Goal: Information Seeking & Learning: Learn about a topic

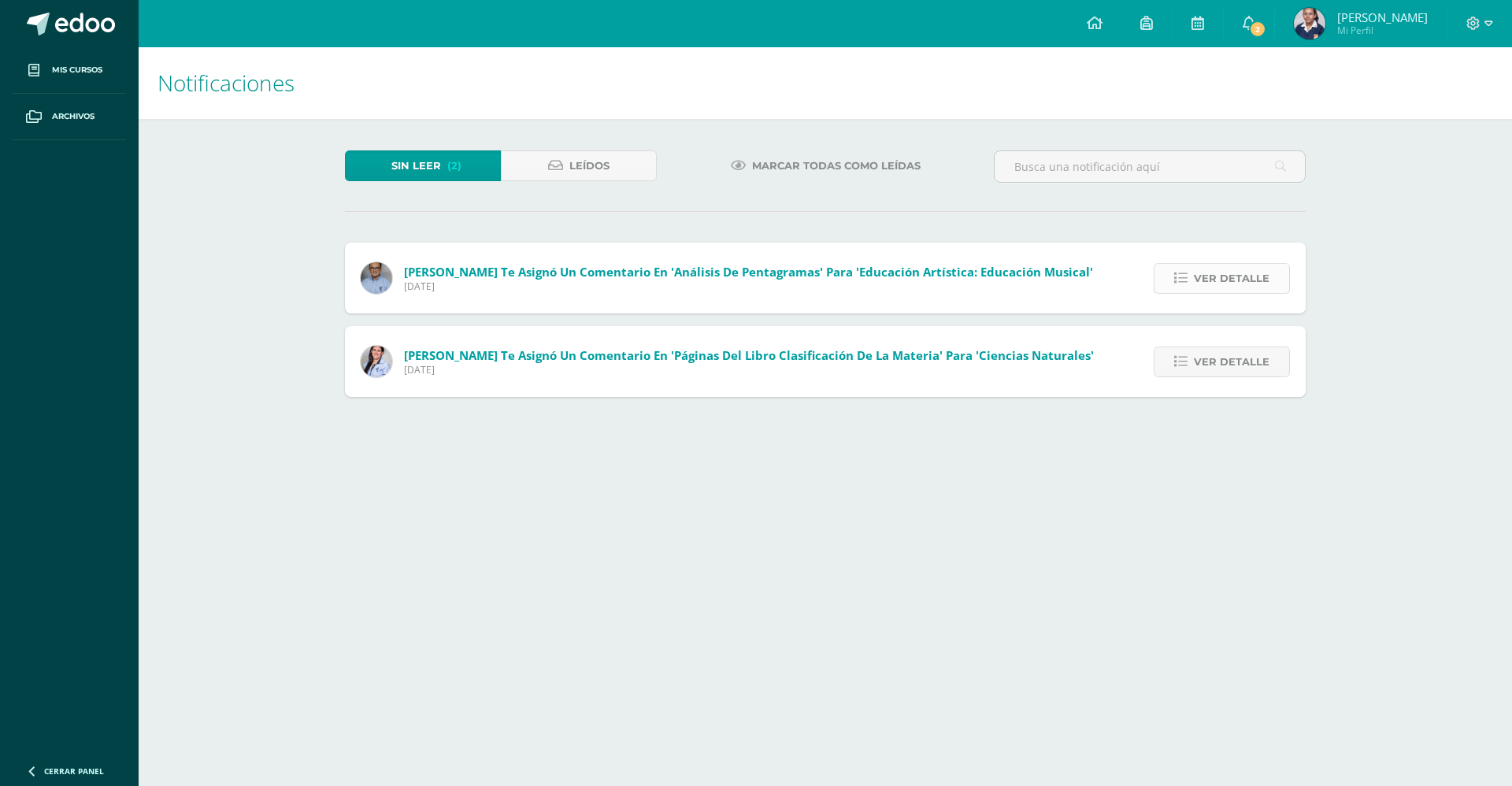
click at [1189, 292] on link "Ver detalle" at bounding box center [1221, 279] width 136 height 30
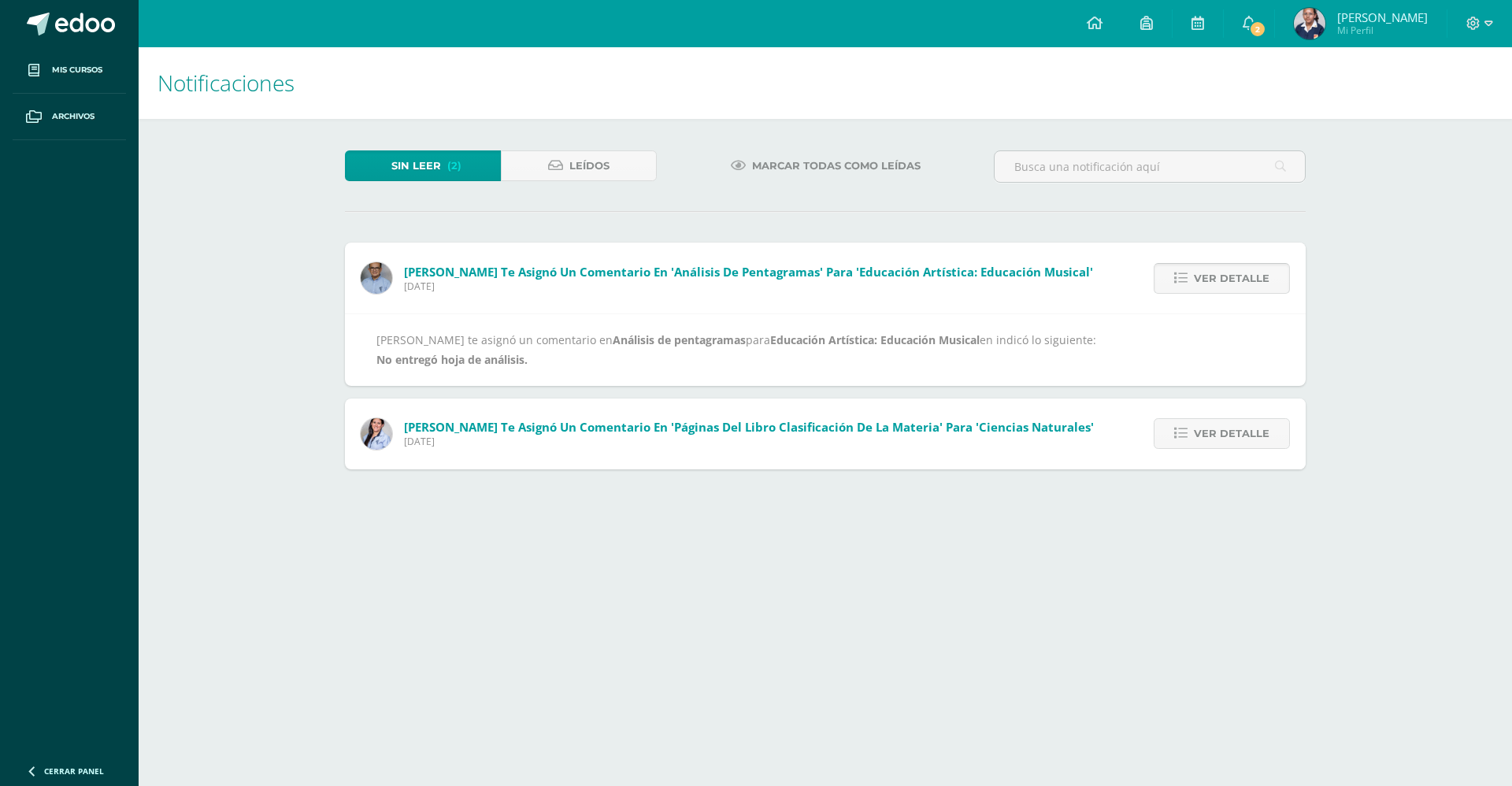
click at [1188, 284] on icon at bounding box center [1181, 278] width 14 height 14
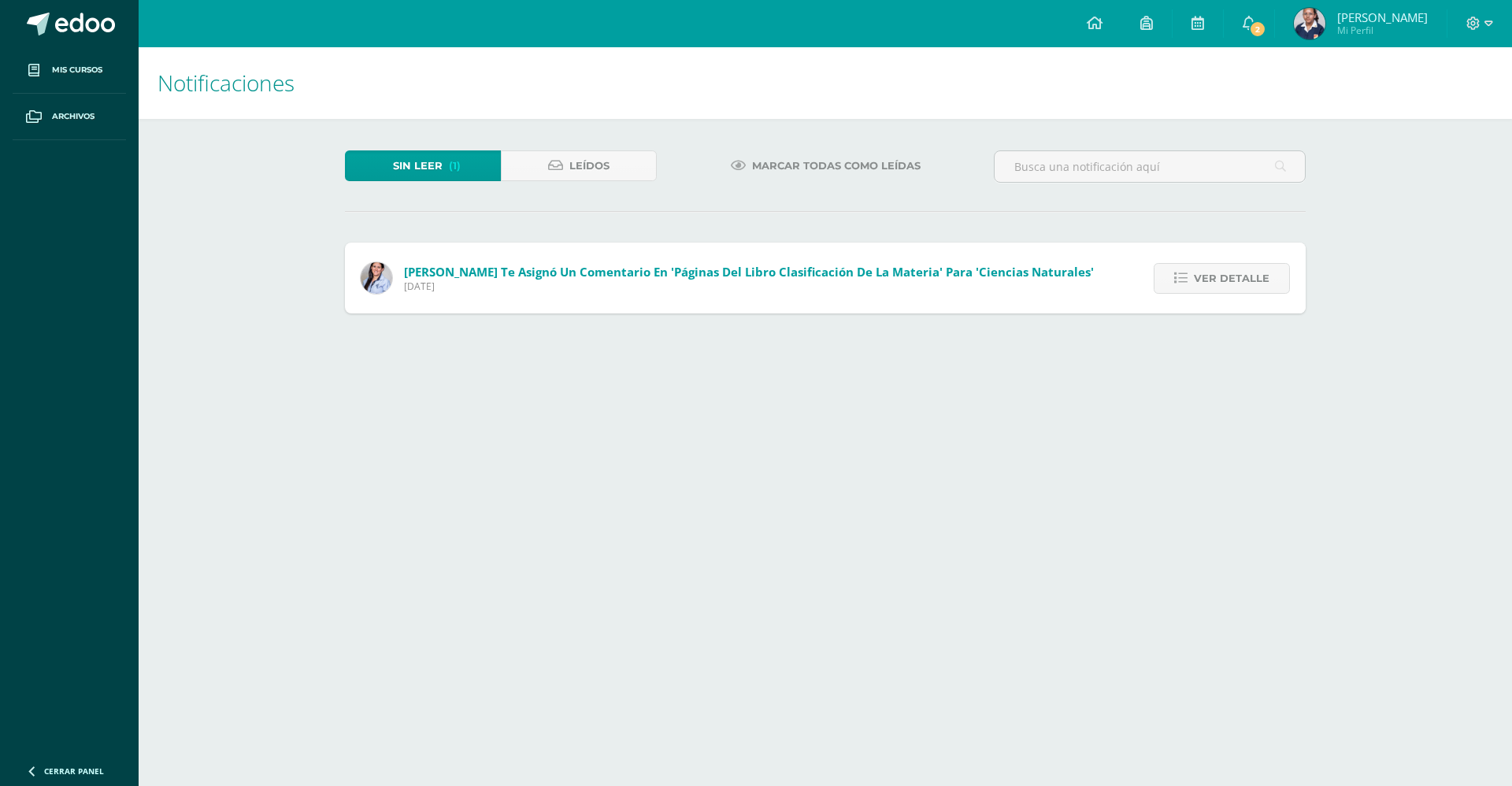
click at [1188, 284] on icon at bounding box center [1181, 278] width 14 height 14
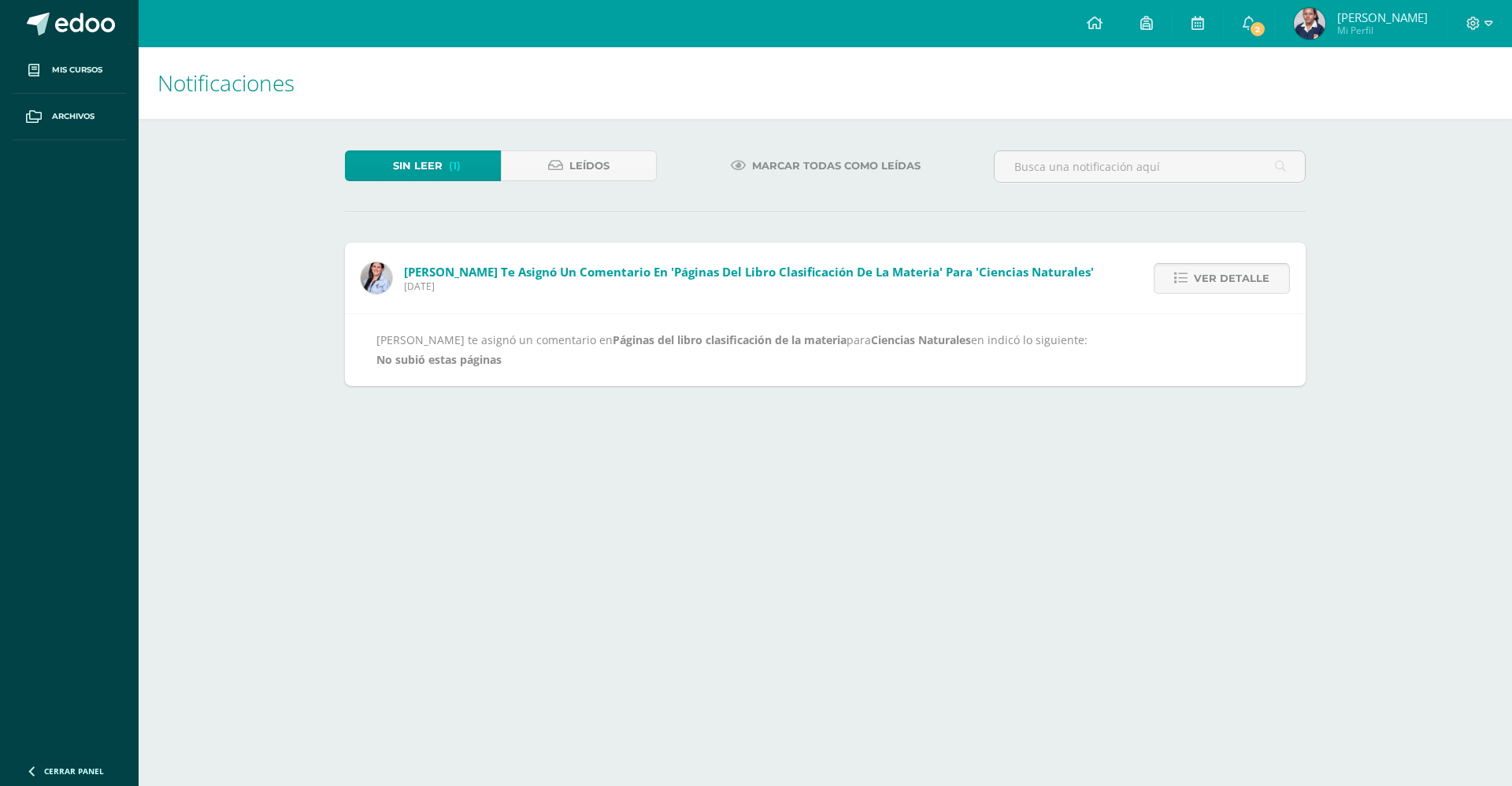
click at [1188, 275] on icon at bounding box center [1181, 278] width 14 height 14
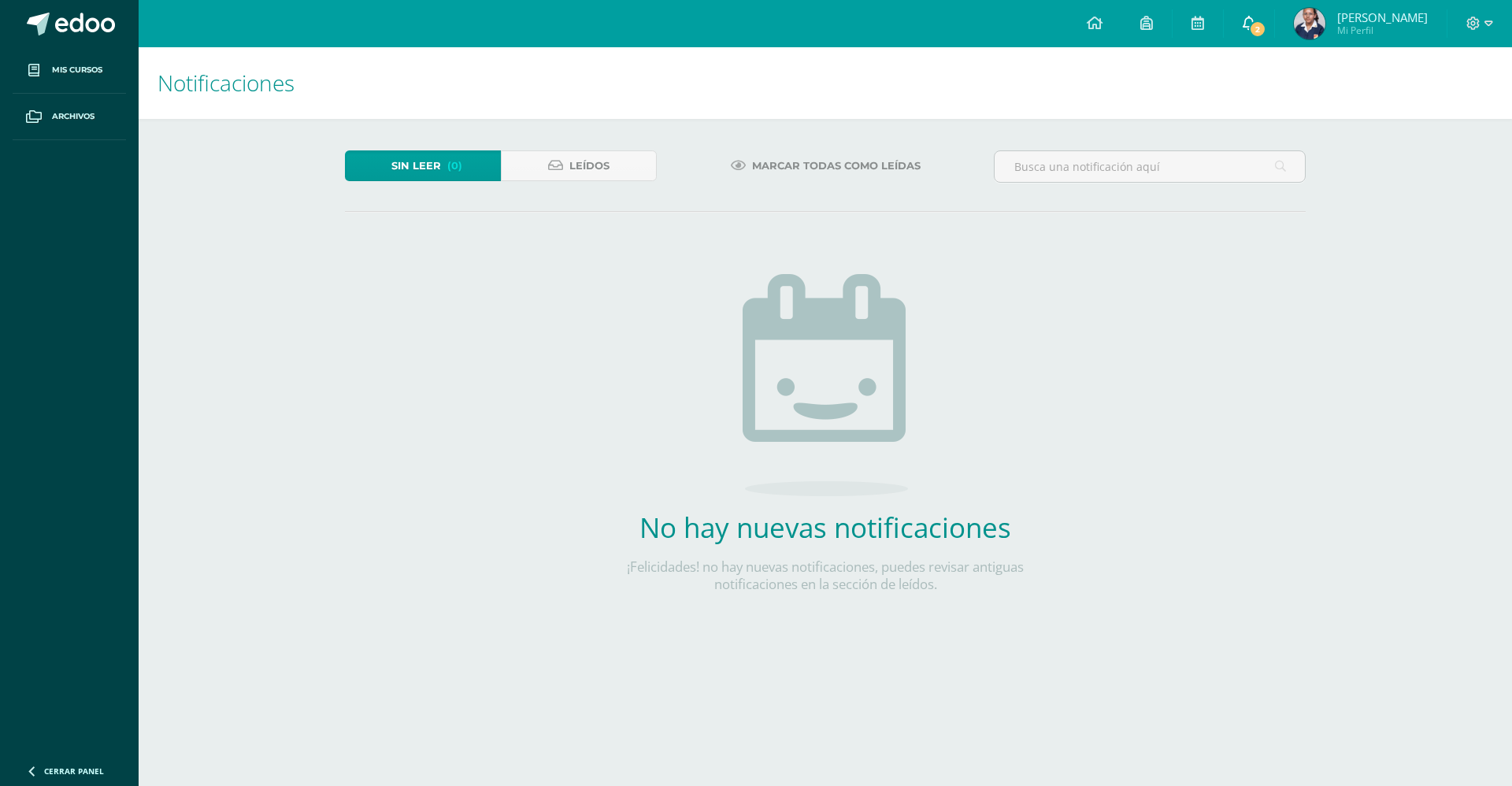
click at [1242, 22] on icon at bounding box center [1249, 23] width 13 height 14
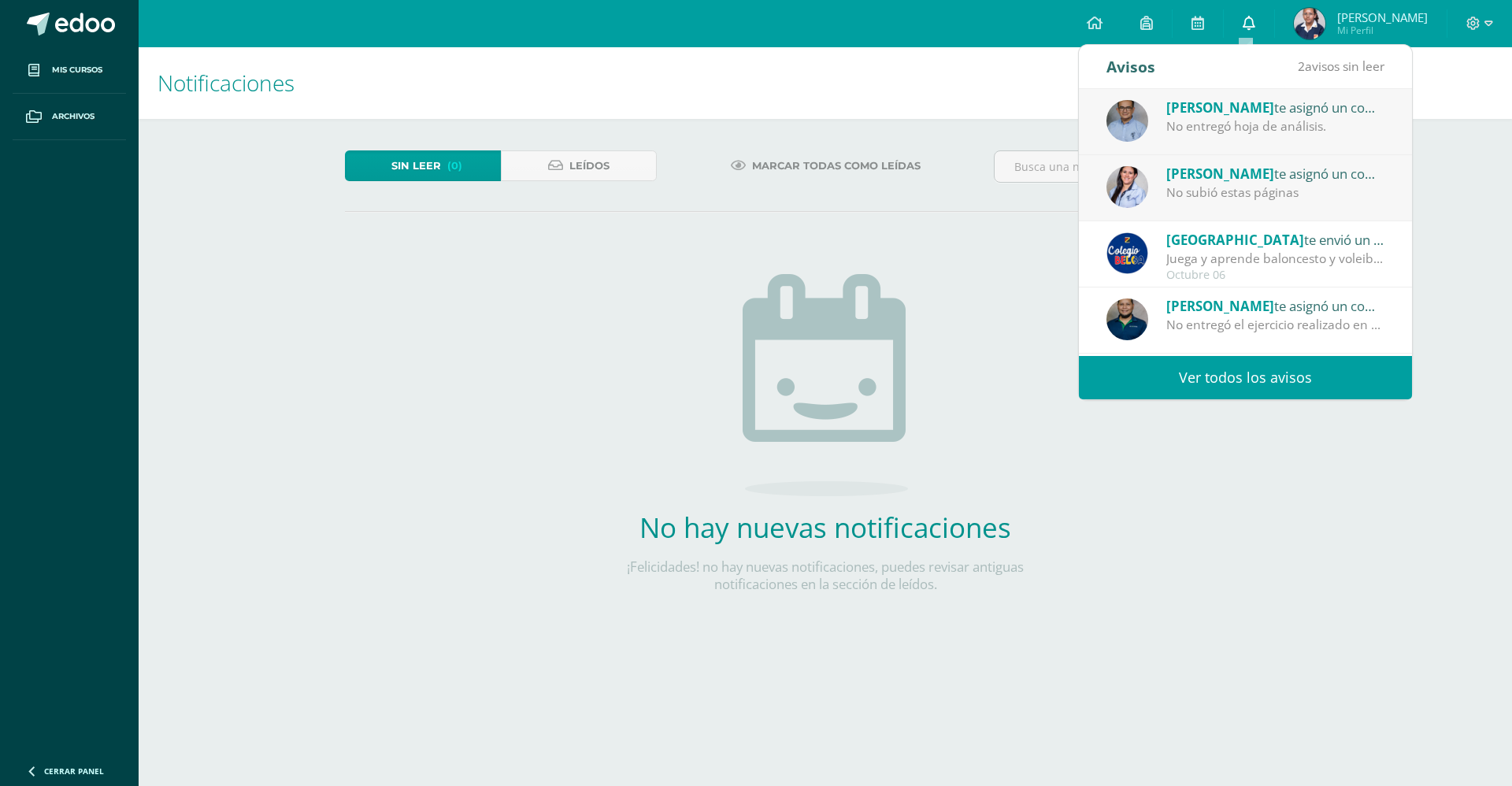
click at [1242, 22] on icon at bounding box center [1249, 23] width 13 height 14
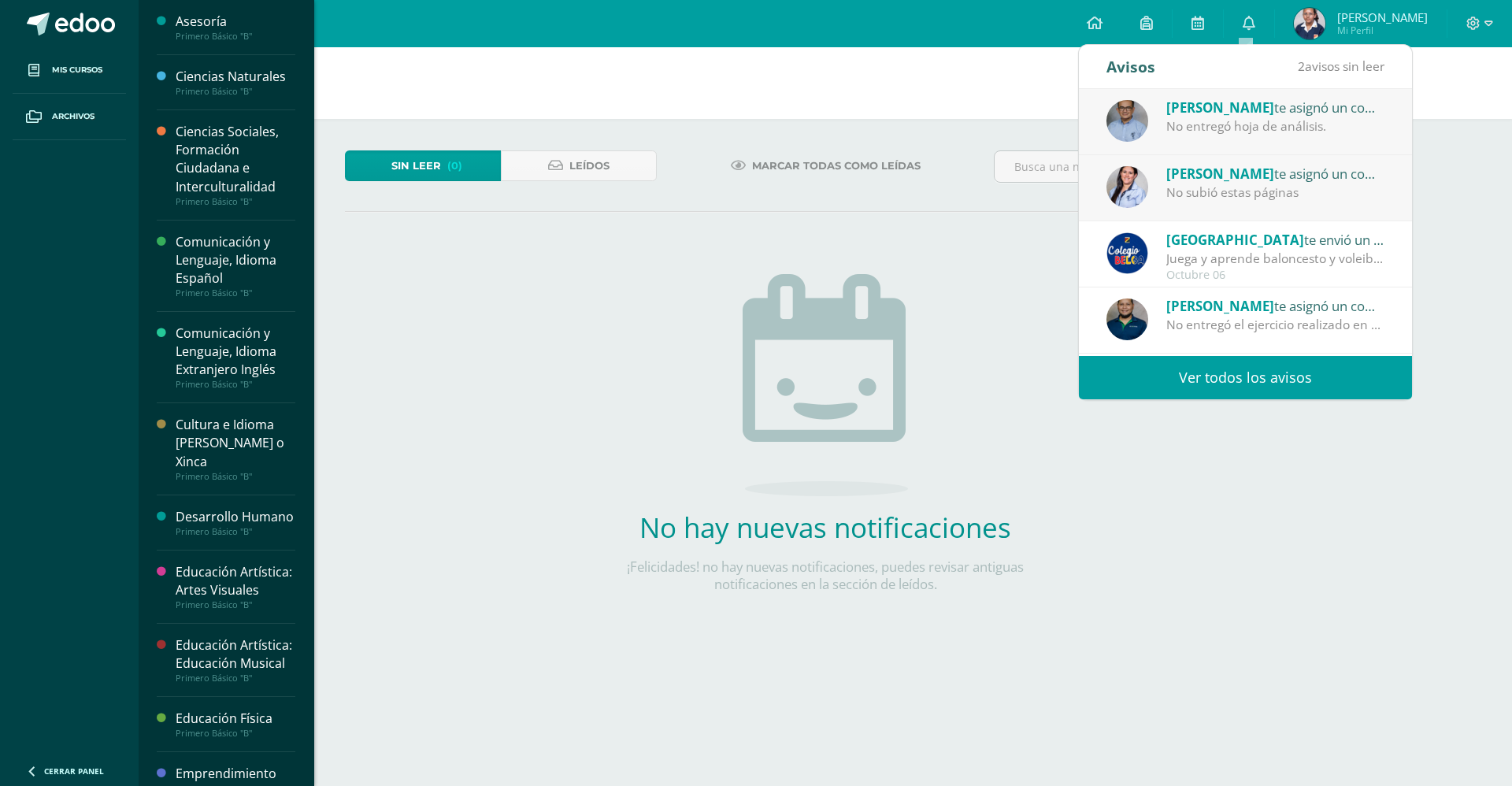
click at [252, 261] on div "Comunicación y Lenguaje, Idioma Español" at bounding box center [235, 260] width 120 height 54
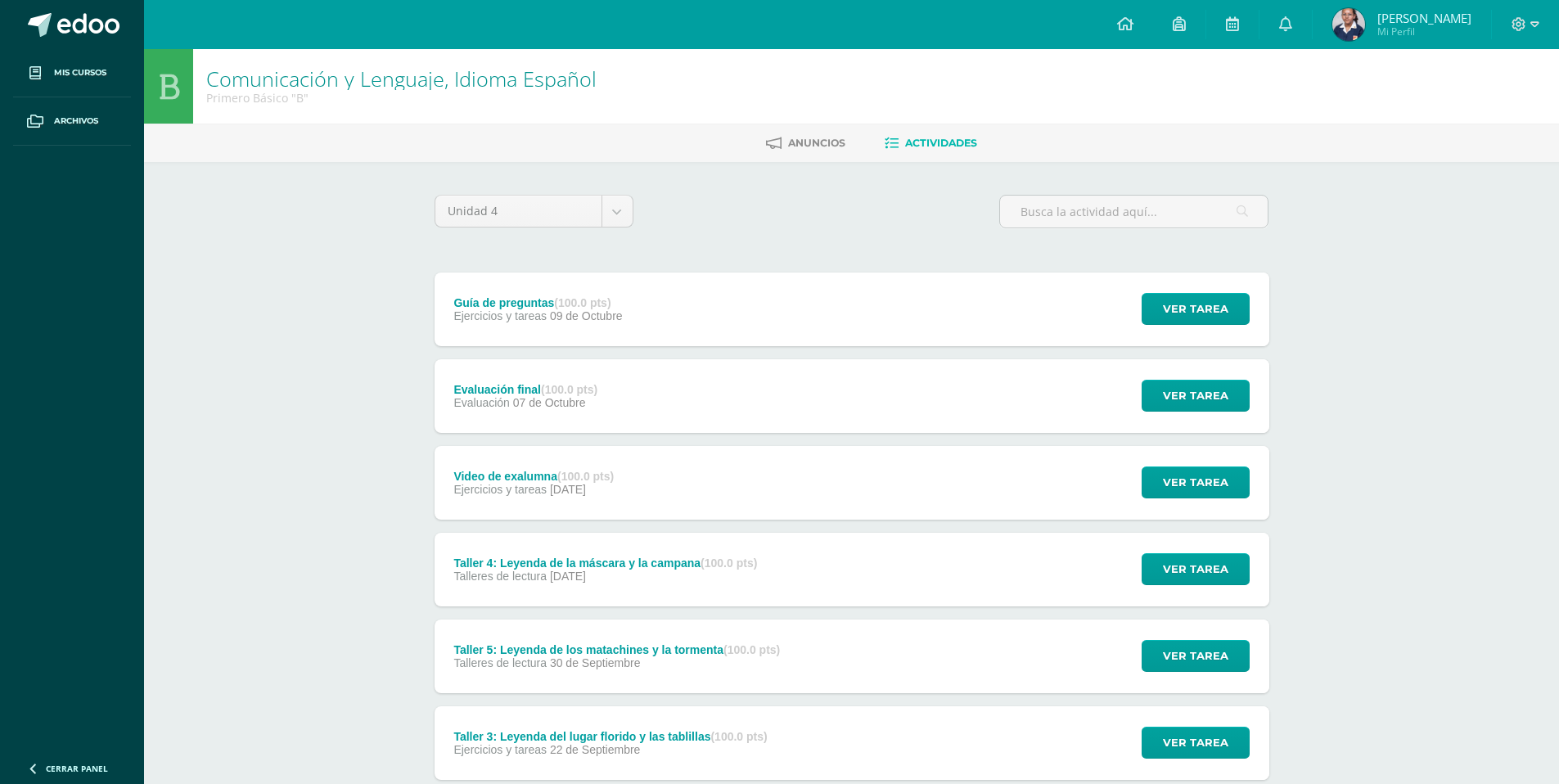
click at [561, 325] on div "Guía de preguntas (100.0 pts) Ejercicios y tareas [DATE]" at bounding box center [538, 309] width 208 height 74
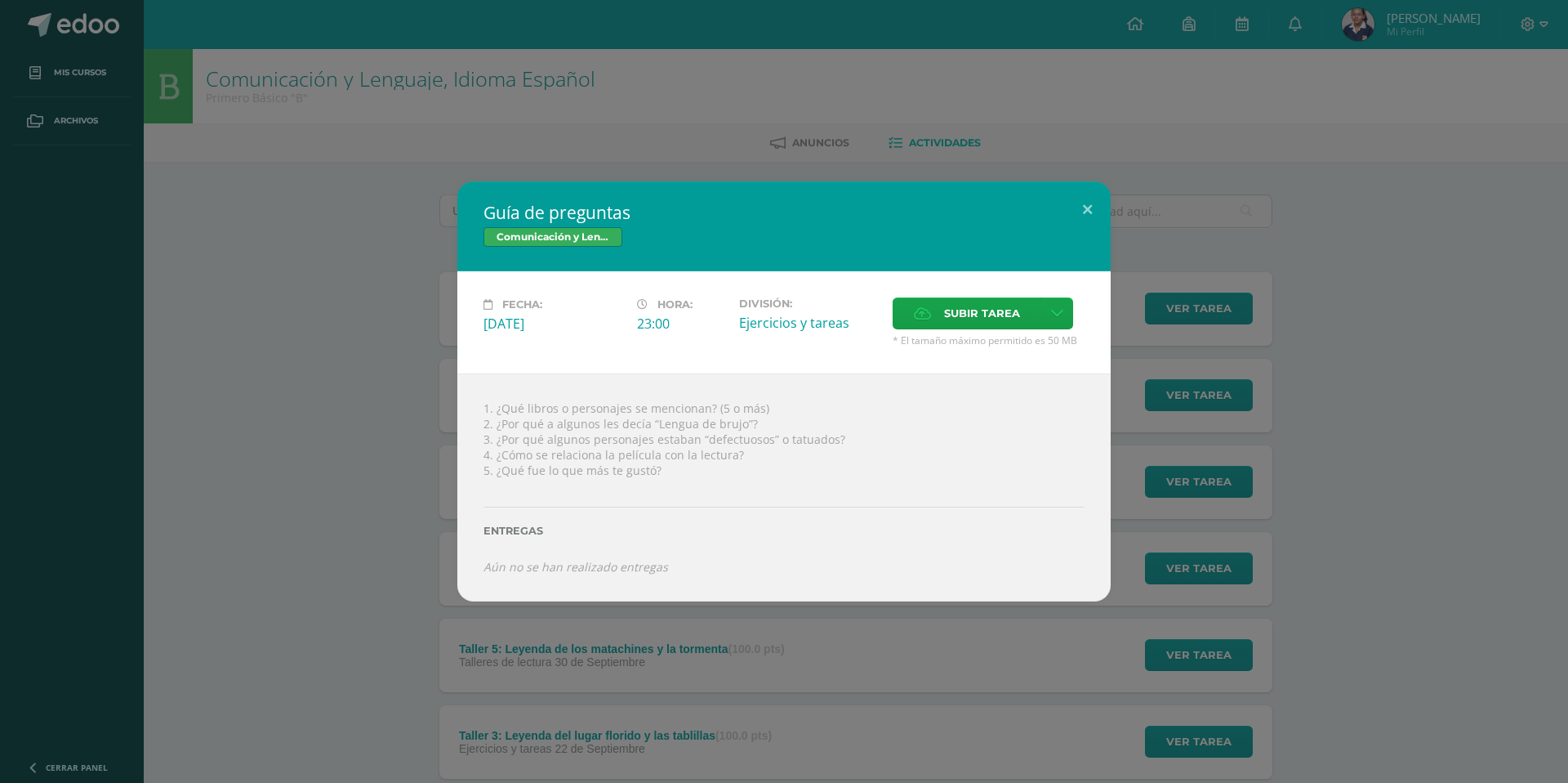
click at [1182, 697] on div "Guía de preguntas Comunicación y Lenguaje, Idioma Español Fecha: Jueves 09 de O…" at bounding box center [784, 391] width 1568 height 783
